Goal: Task Accomplishment & Management: Use online tool/utility

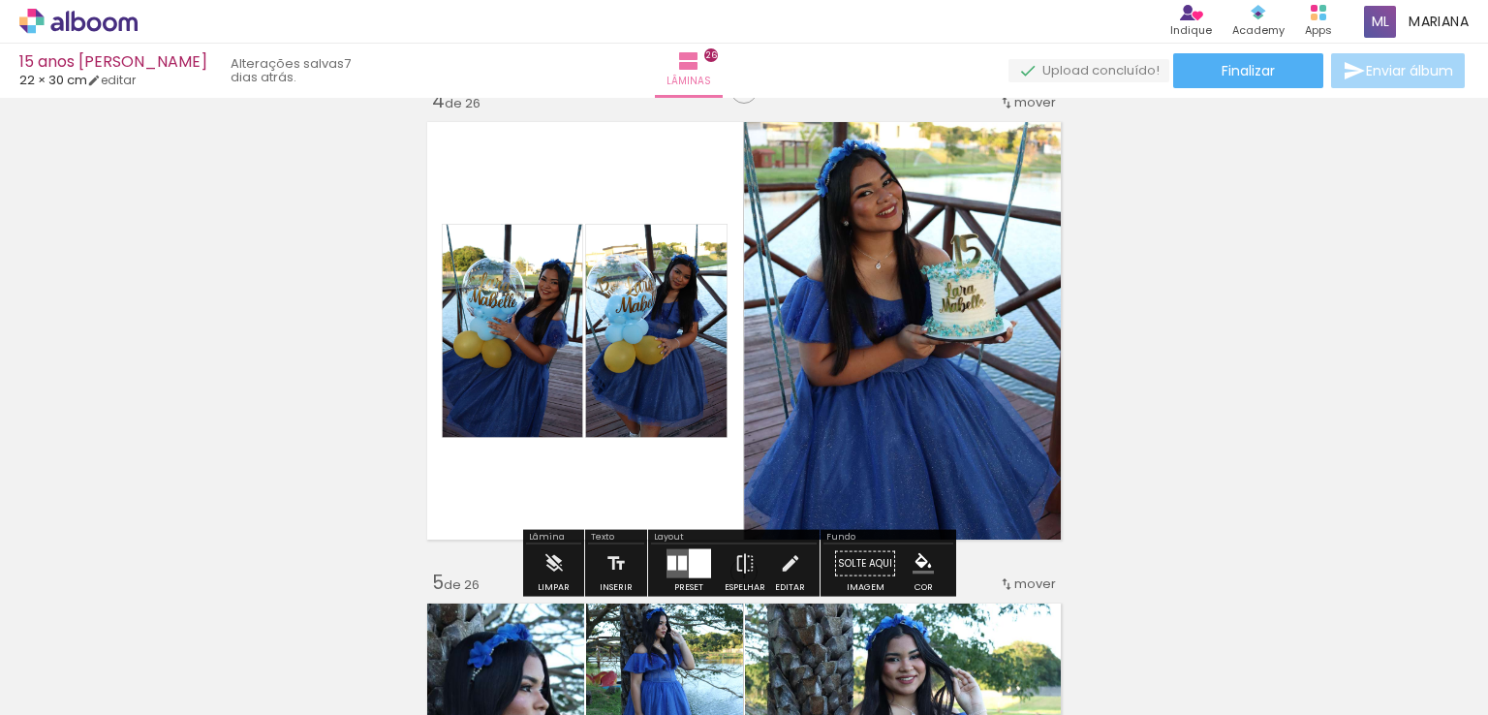
scroll to position [0, 7572]
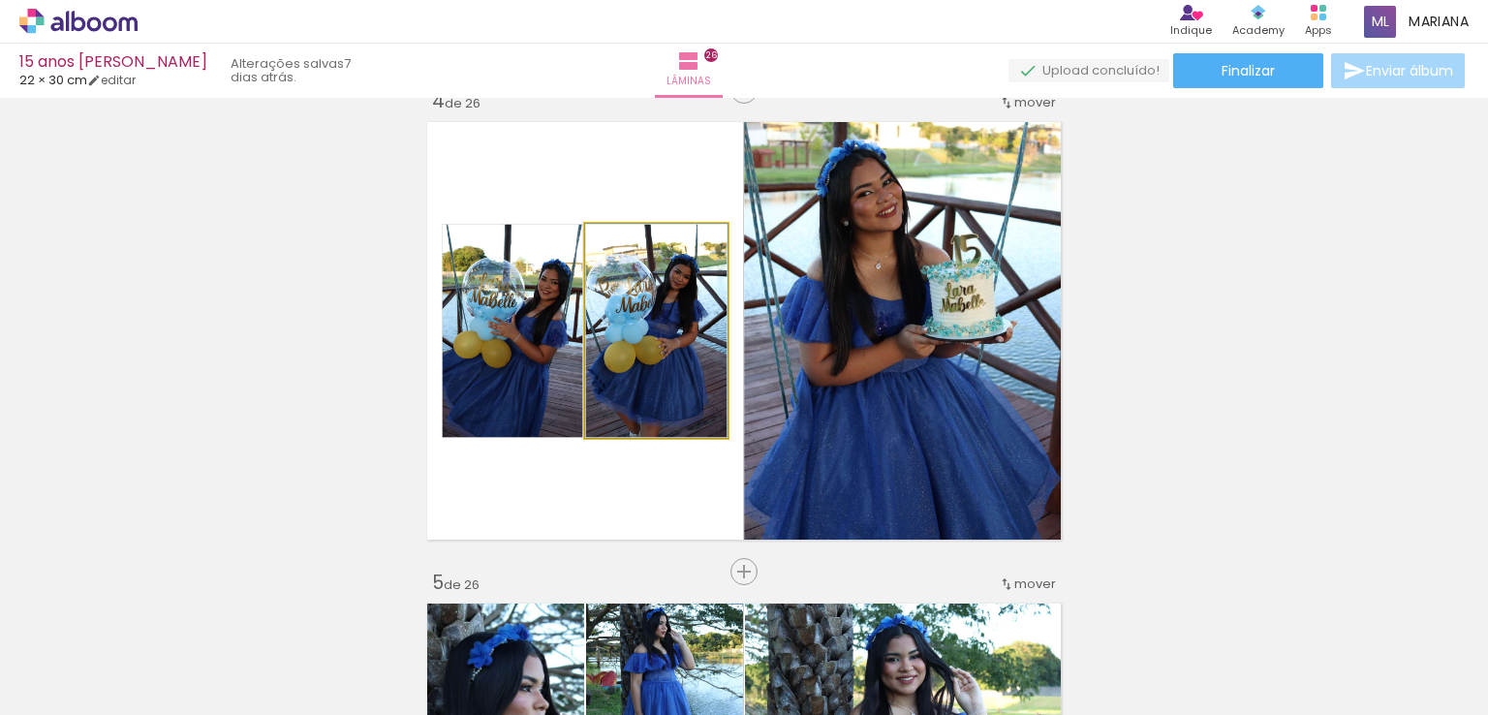
click at [684, 376] on quentale-photo at bounding box center [656, 331] width 142 height 214
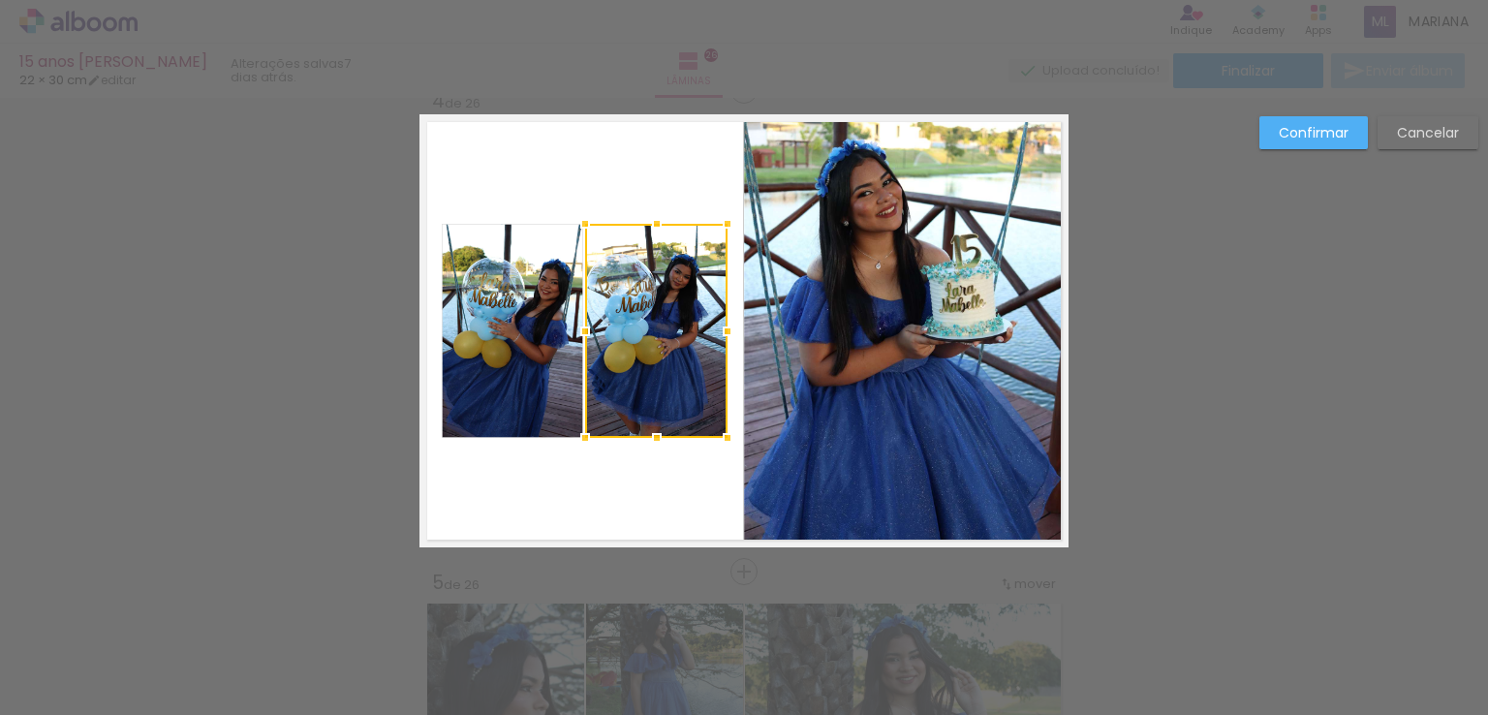
scroll to position [1469, 0]
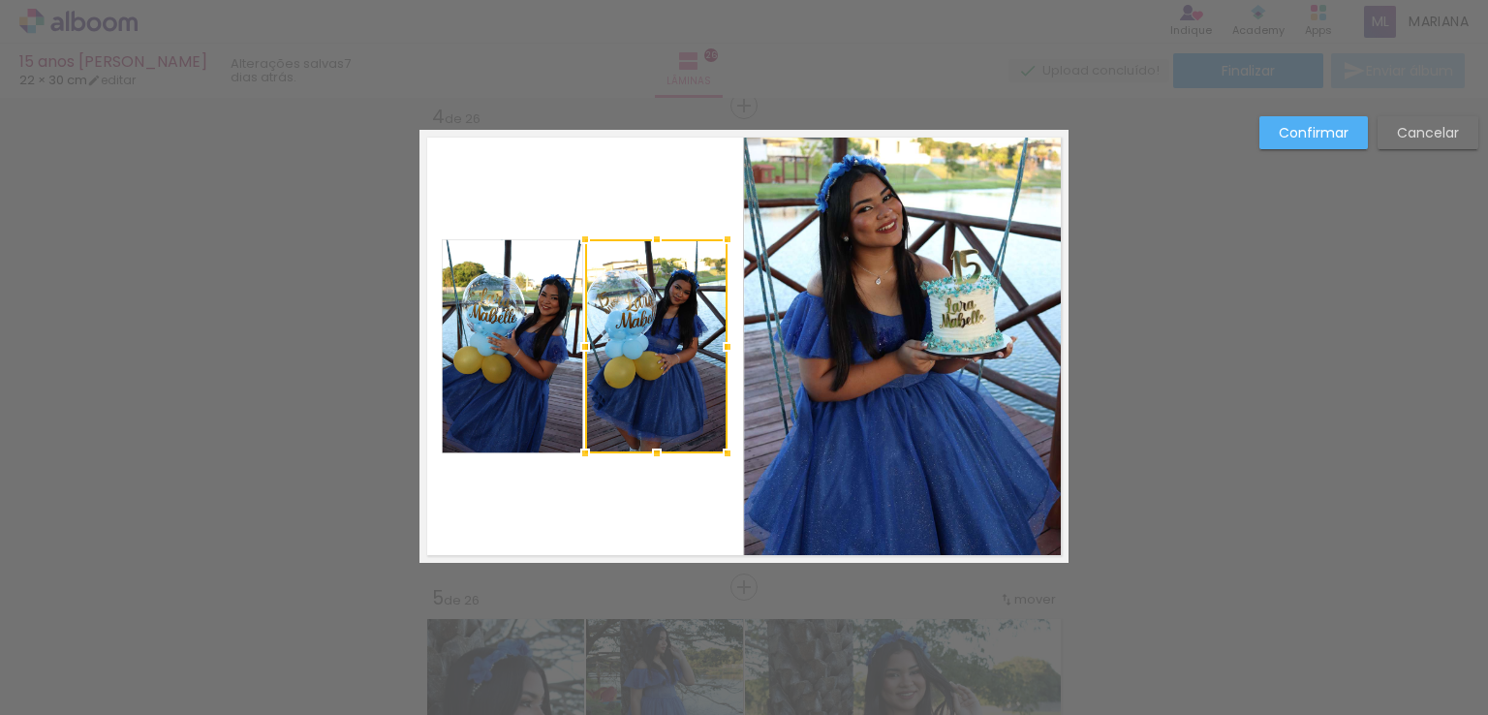
click at [684, 376] on div at bounding box center [656, 346] width 142 height 214
click at [720, 285] on div at bounding box center [656, 346] width 142 height 214
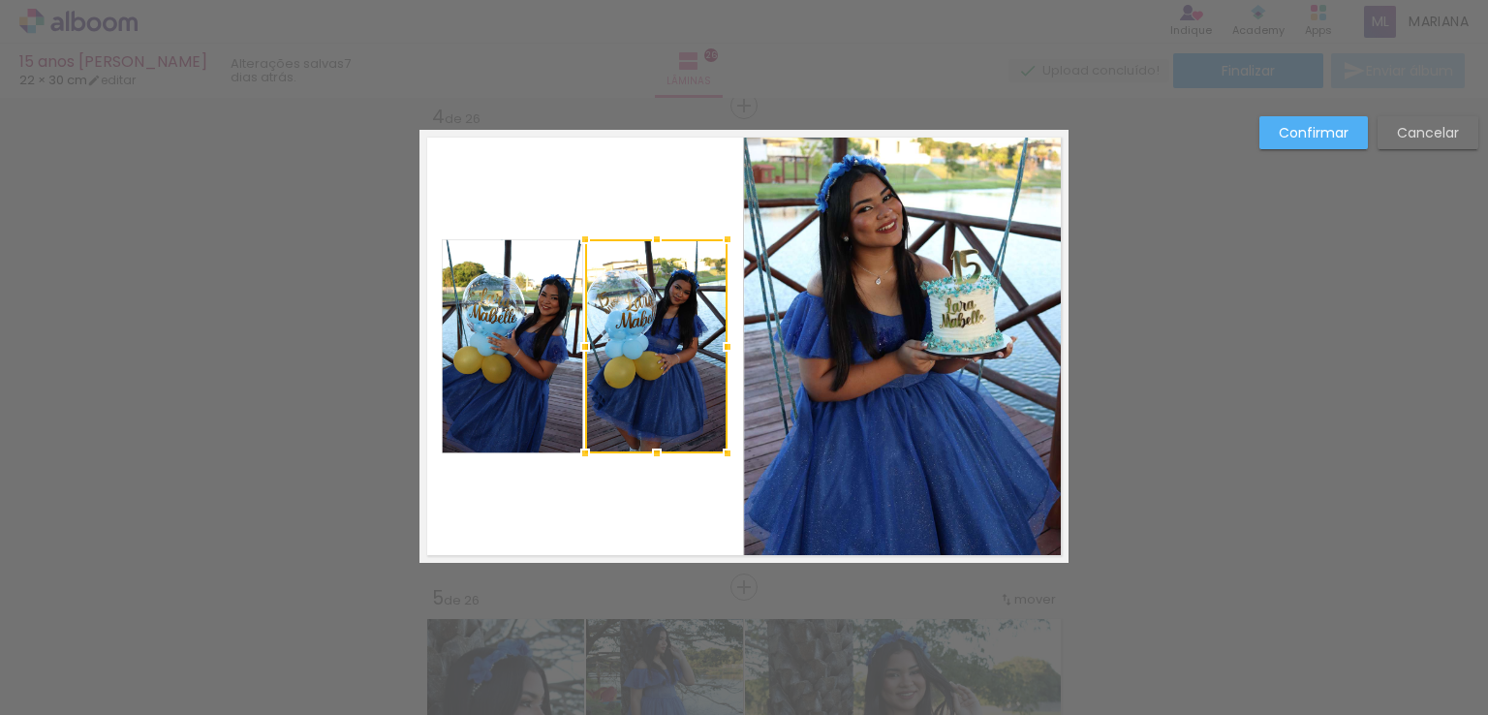
click at [720, 285] on div at bounding box center [656, 346] width 142 height 214
click at [1414, 141] on paper-button "Cancelar" at bounding box center [1428, 132] width 101 height 33
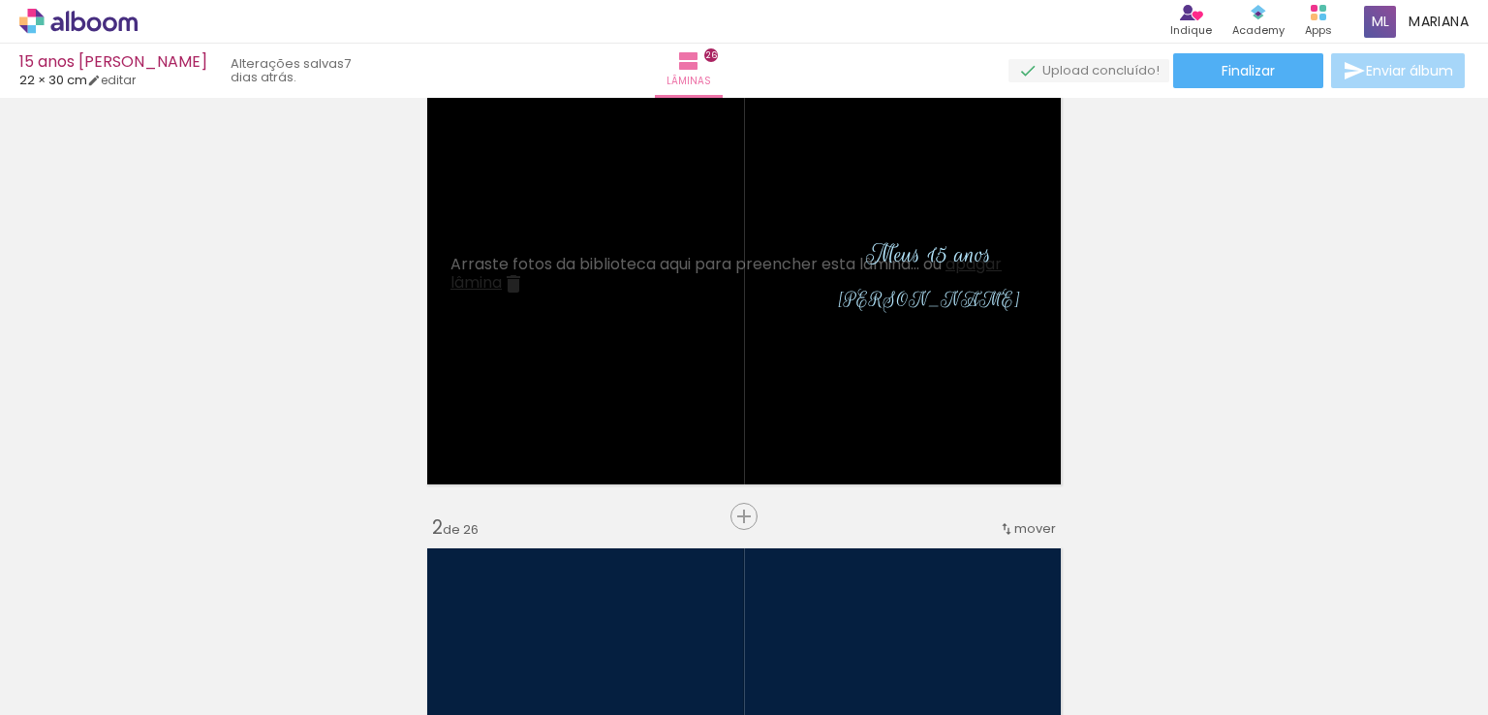
scroll to position [0, 0]
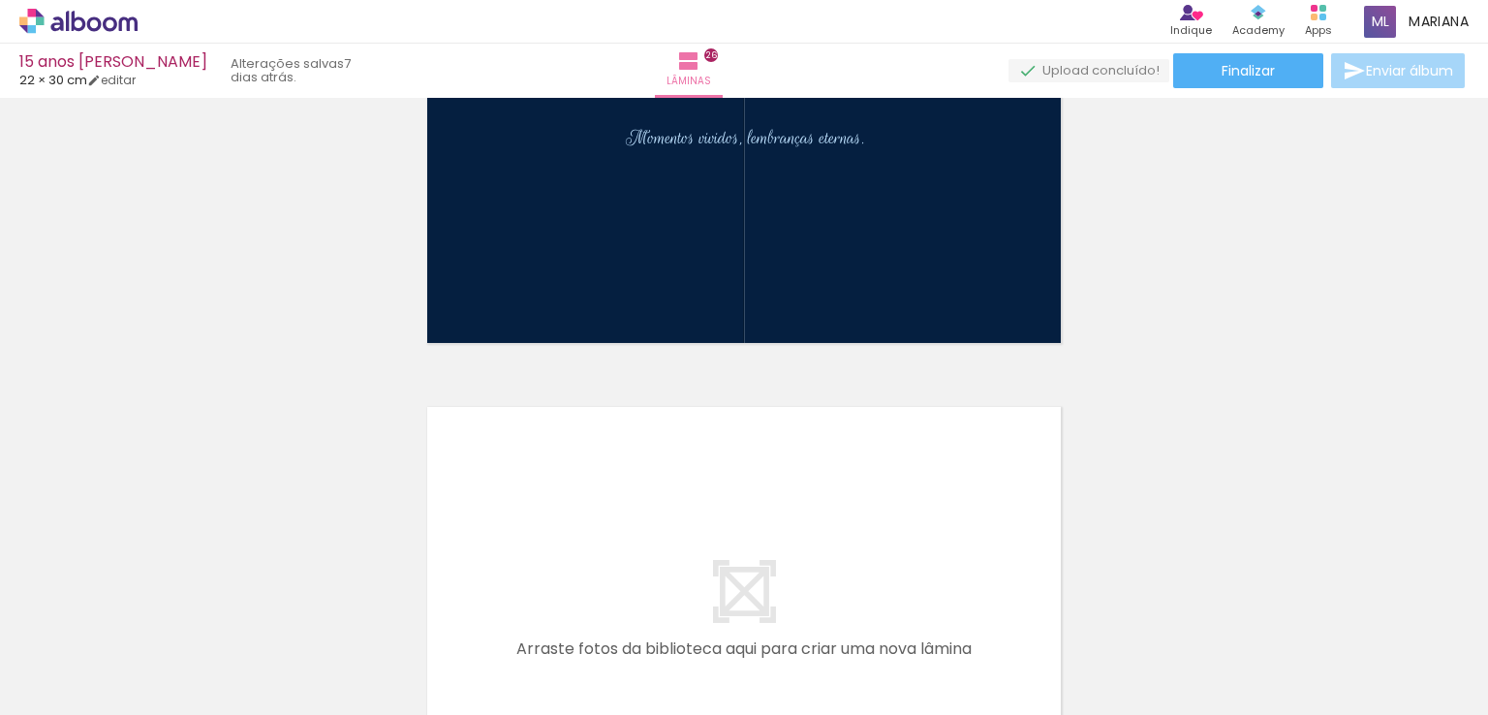
scroll to position [12361, 0]
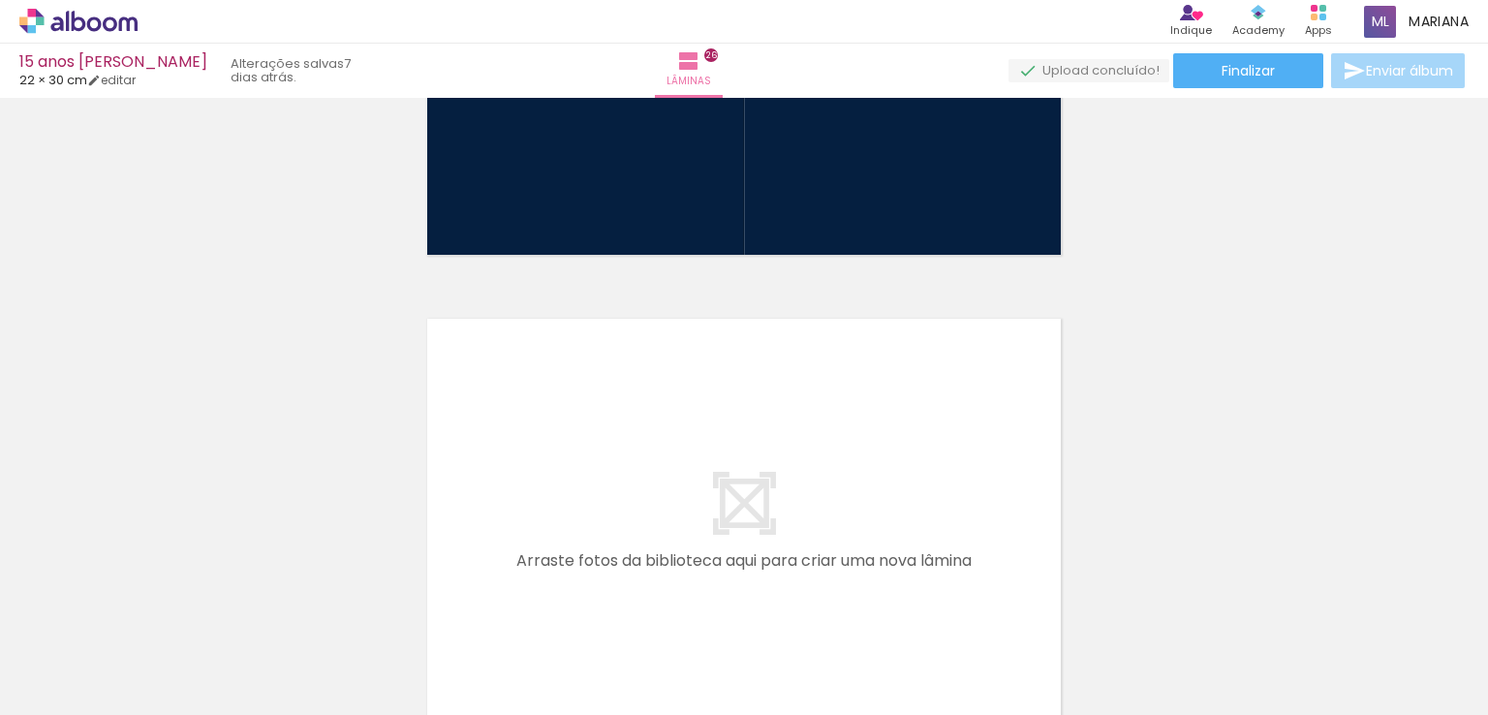
drag, startPoint x: 1478, startPoint y: 317, endPoint x: 1482, endPoint y: 621, distance: 304.2
click at [159, 621] on iron-horizontal-list at bounding box center [139, 654] width 39 height 121
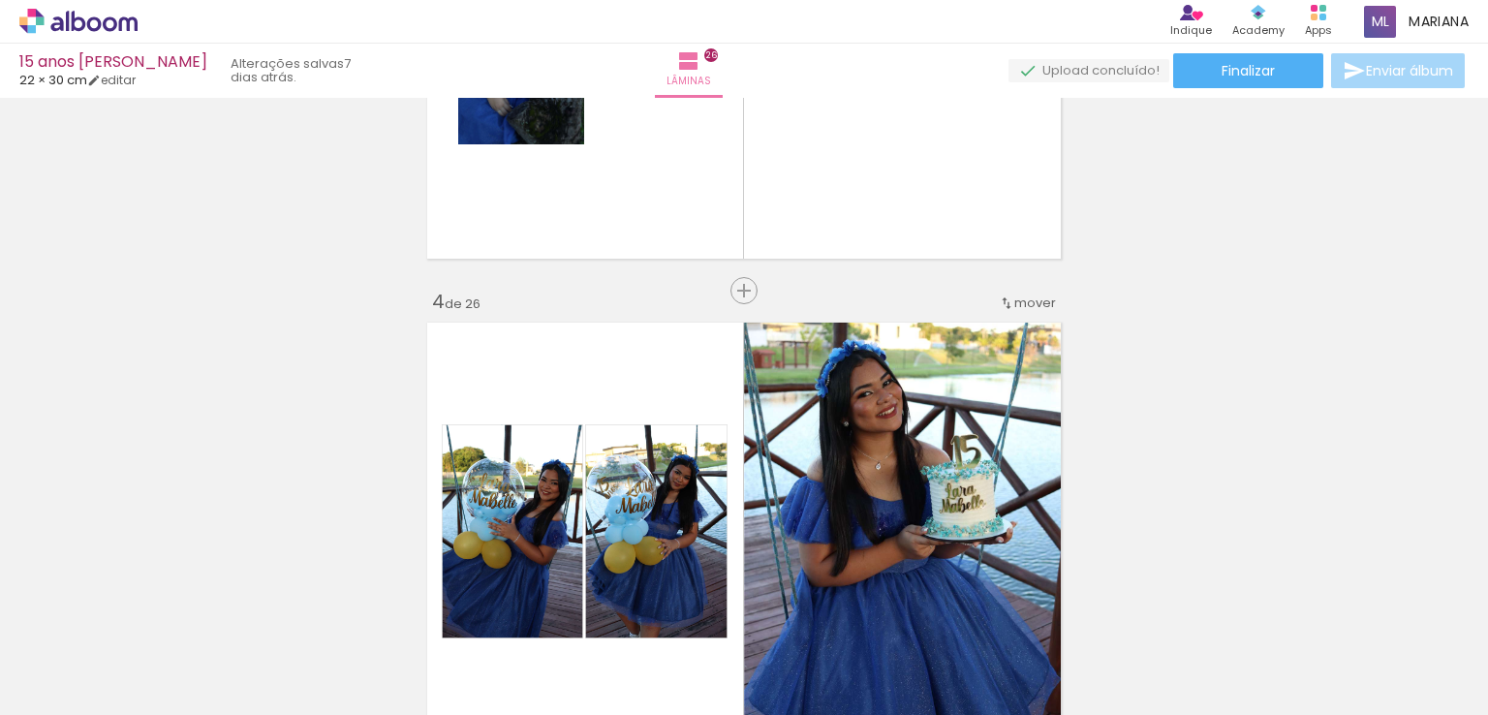
scroll to position [1279, 0]
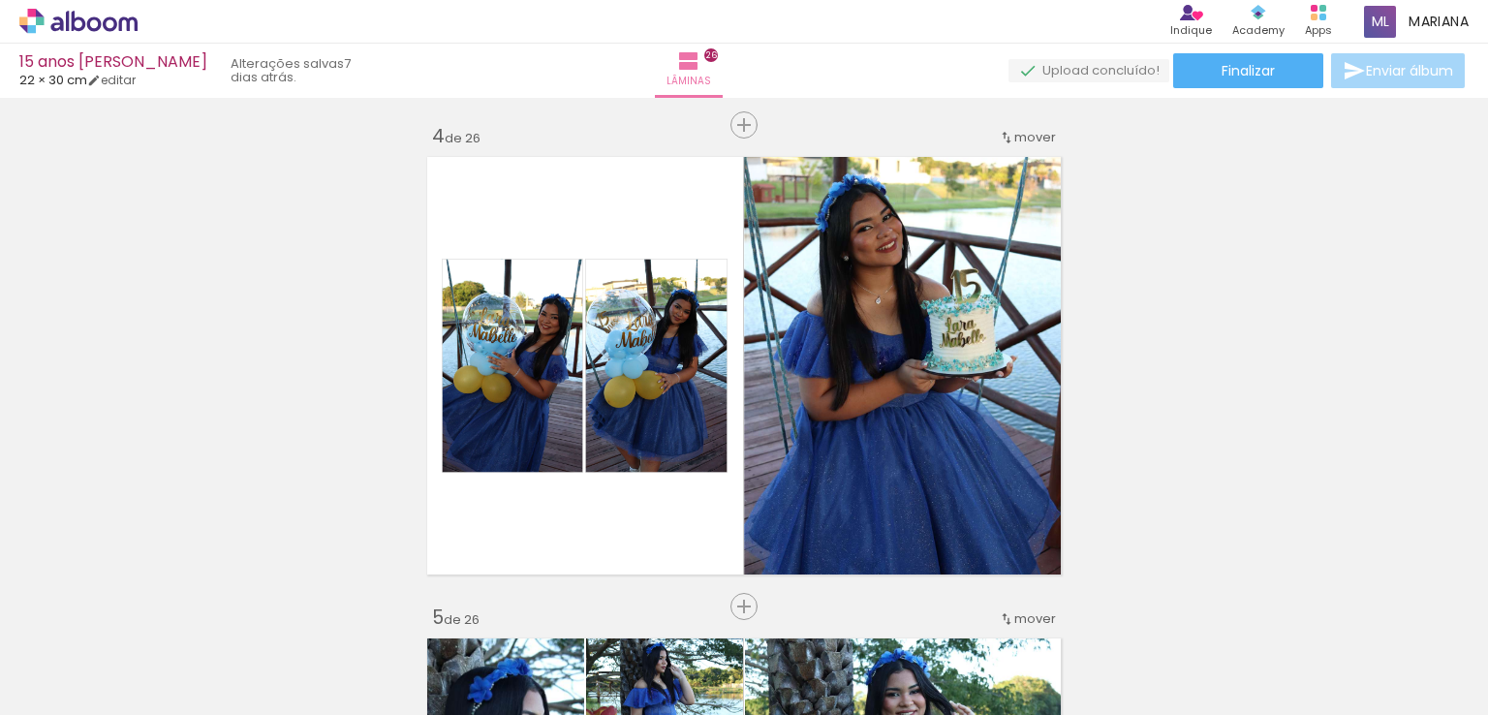
scroll to position [1622, 0]
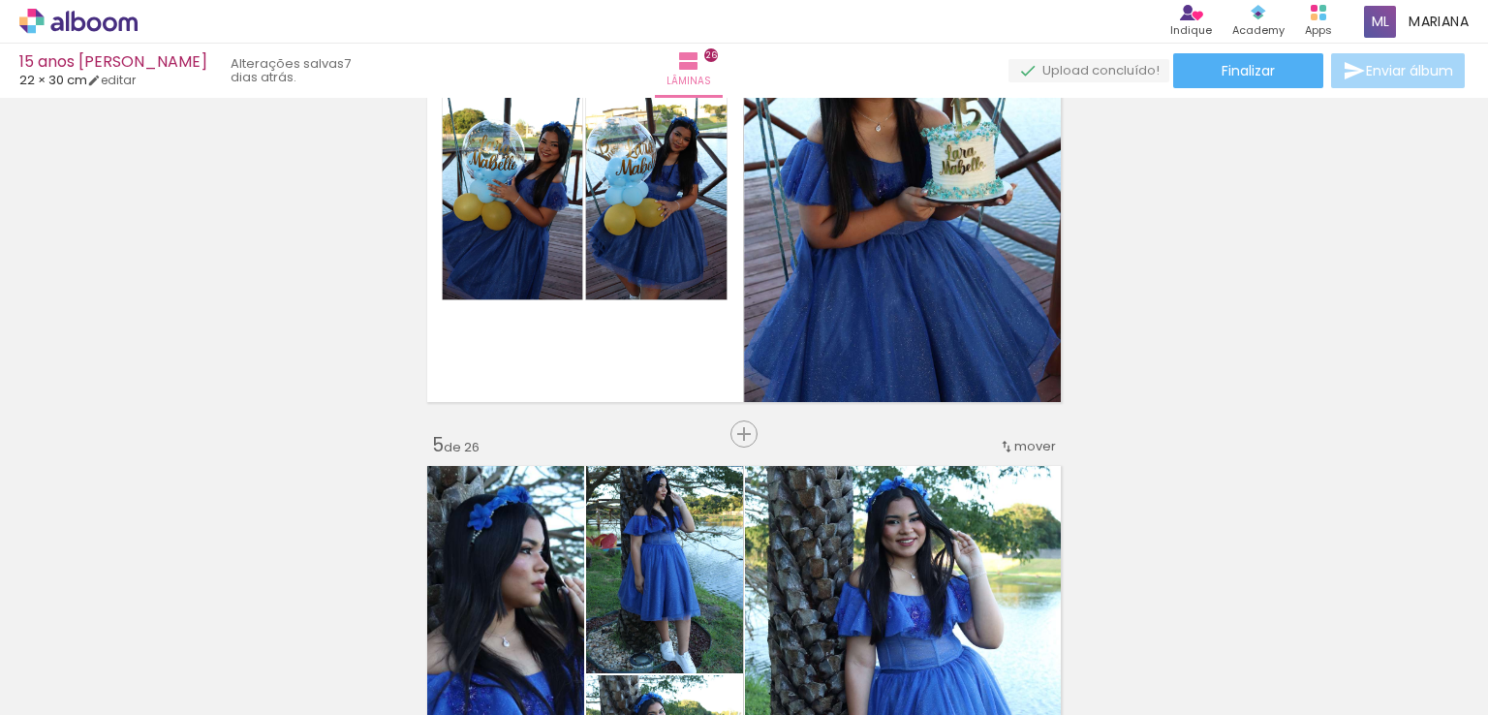
click at [207, 597] on quentale-thumb at bounding box center [216, 649] width 108 height 111
drag, startPoint x: 0, startPoint y: 0, endPoint x: 222, endPoint y: 667, distance: 703.3
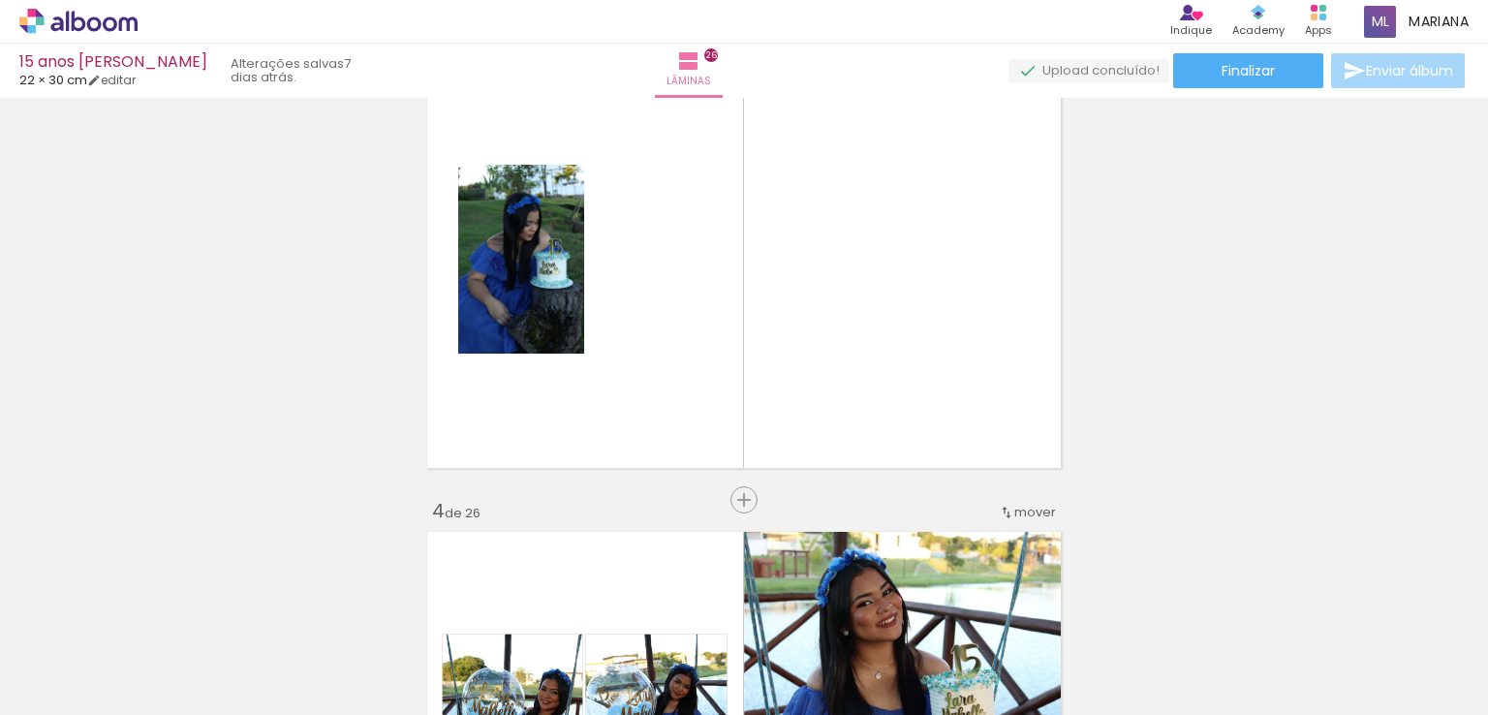
scroll to position [1073, 0]
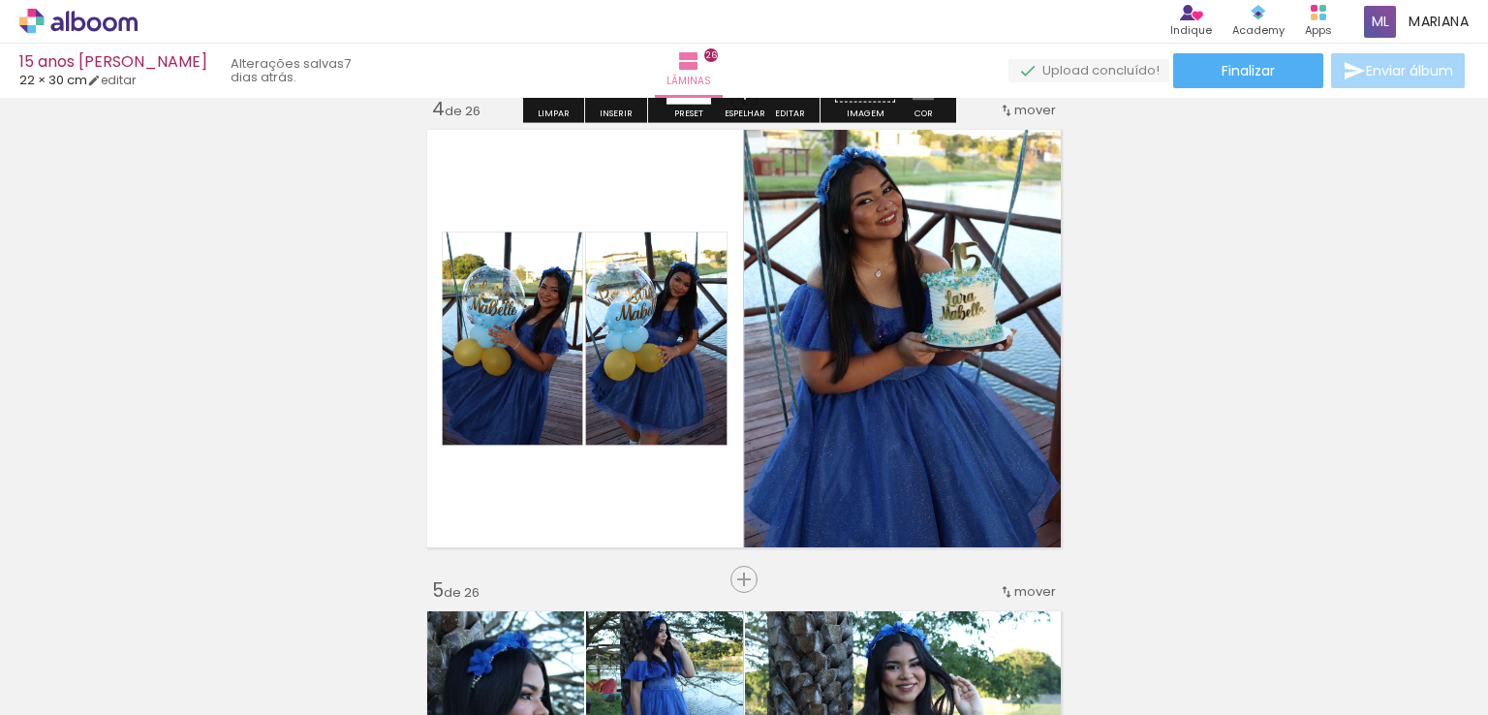
scroll to position [1562, 0]
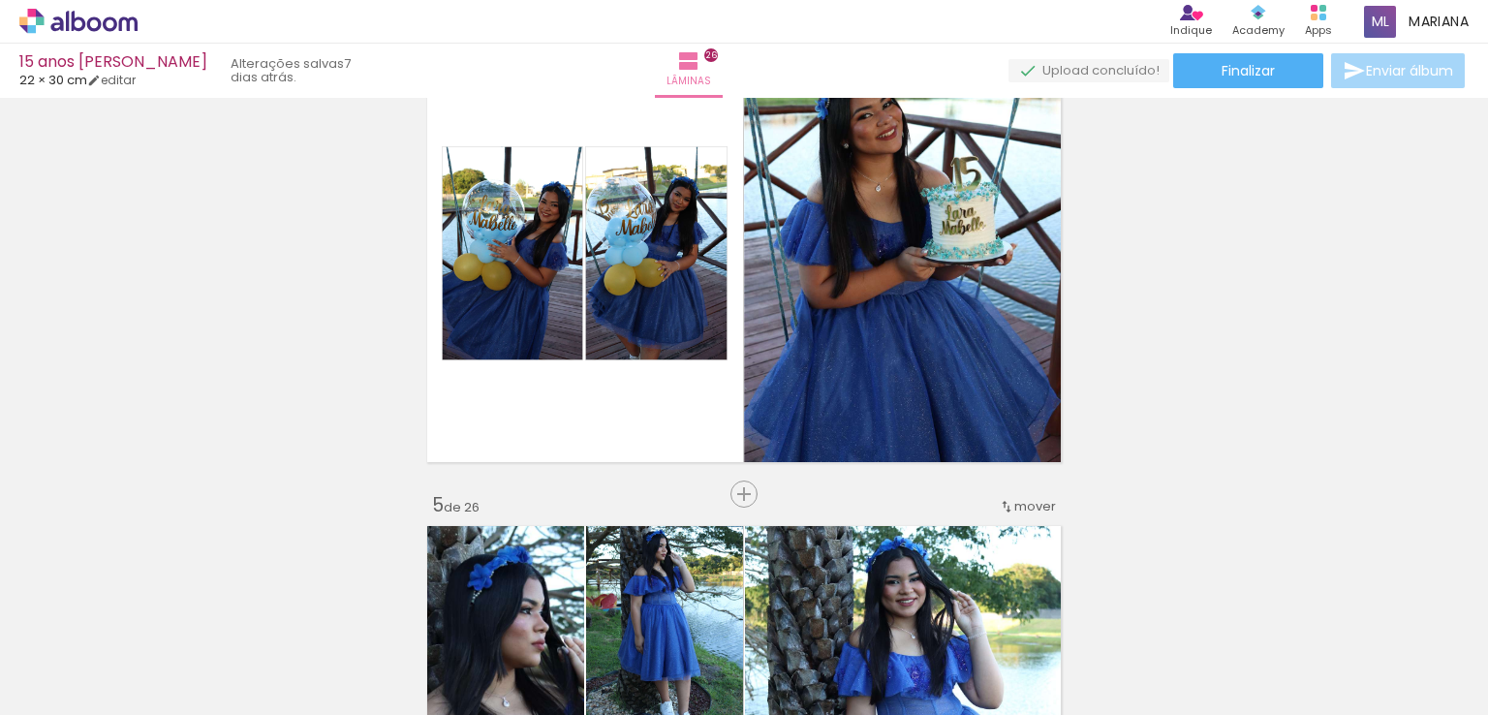
scroll to position [0, 7572]
